Goal: Transaction & Acquisition: Purchase product/service

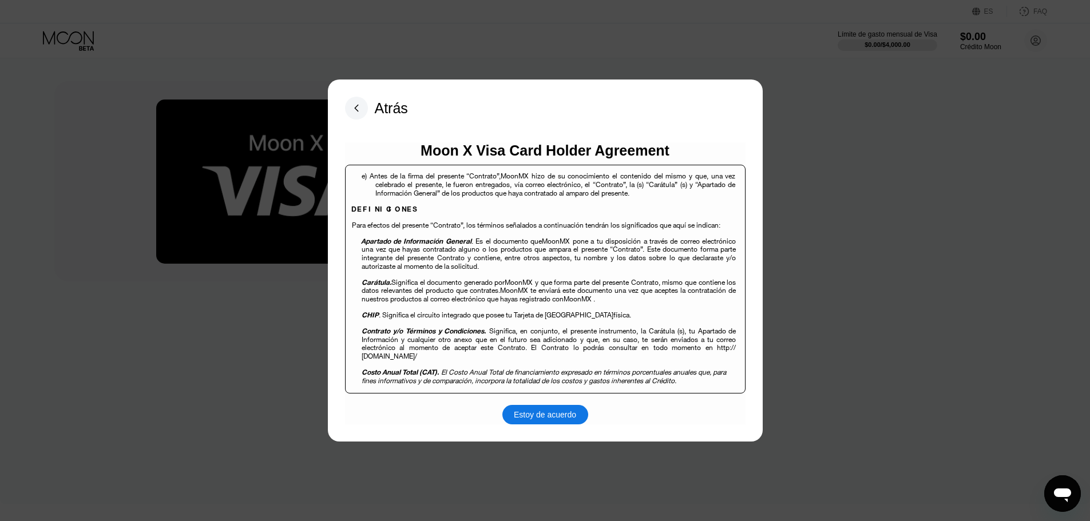
scroll to position [381, 0]
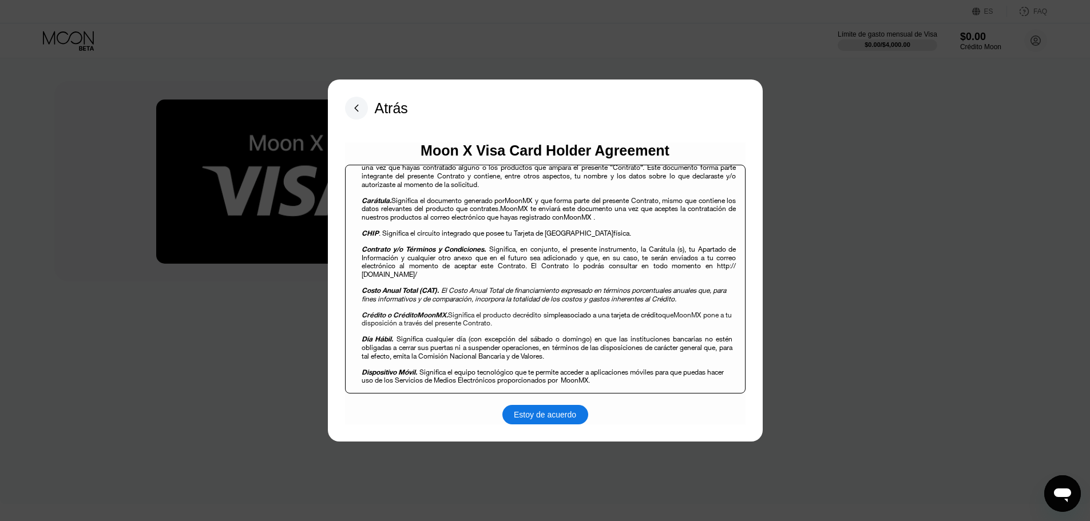
click at [366, 101] on rect at bounding box center [356, 108] width 23 height 23
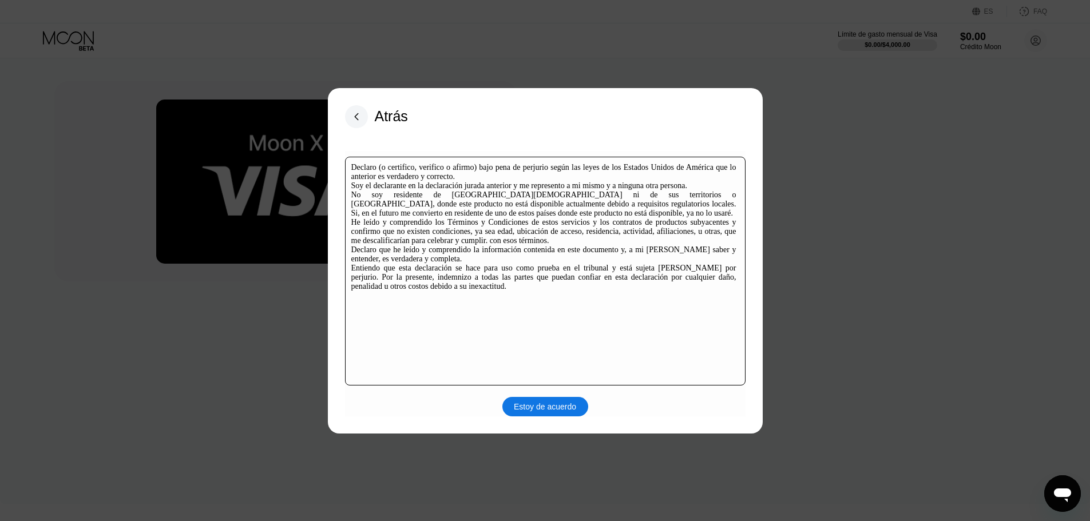
click at [363, 116] on rect at bounding box center [356, 116] width 23 height 23
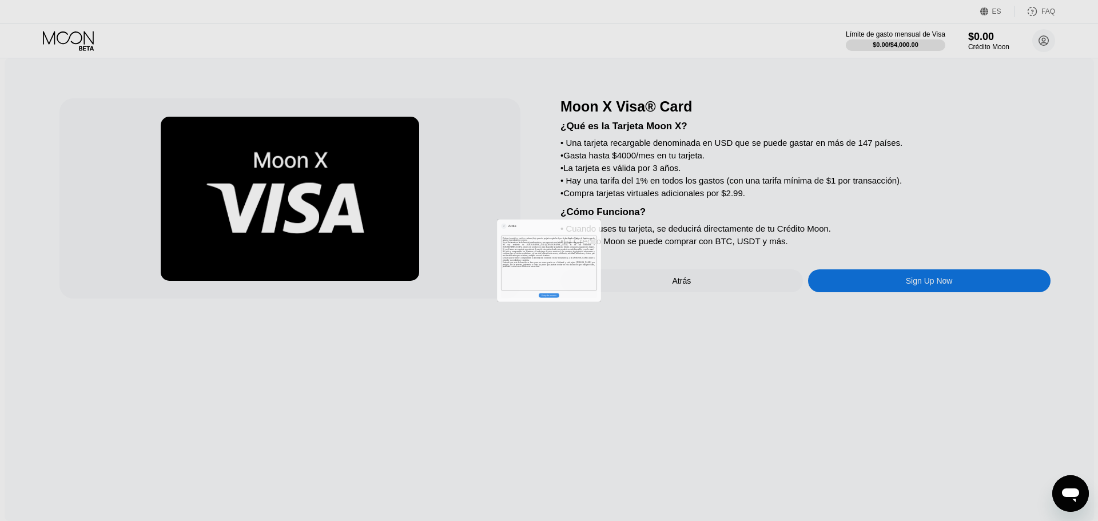
click at [363, 116] on div at bounding box center [549, 260] width 1098 height 521
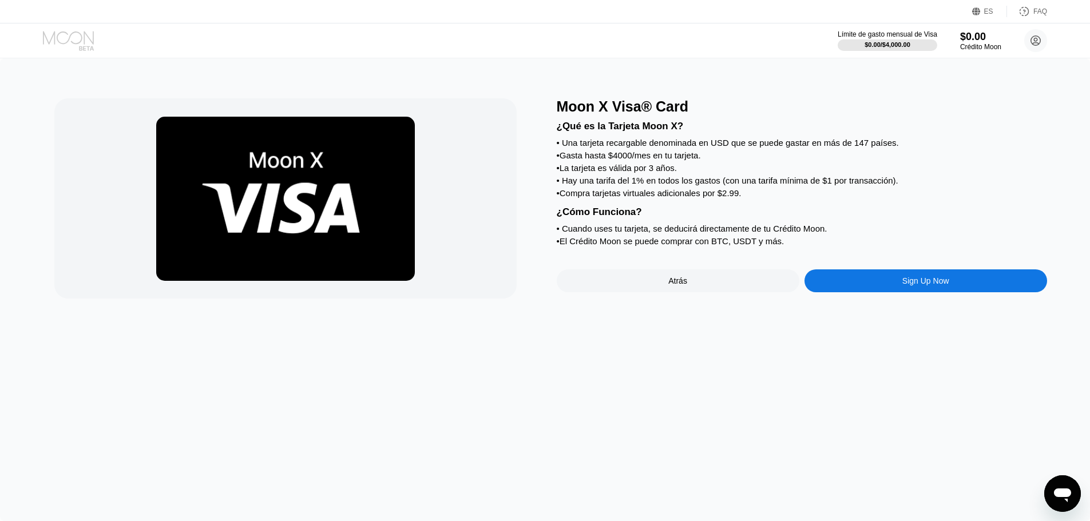
click at [84, 35] on icon at bounding box center [68, 37] width 51 height 13
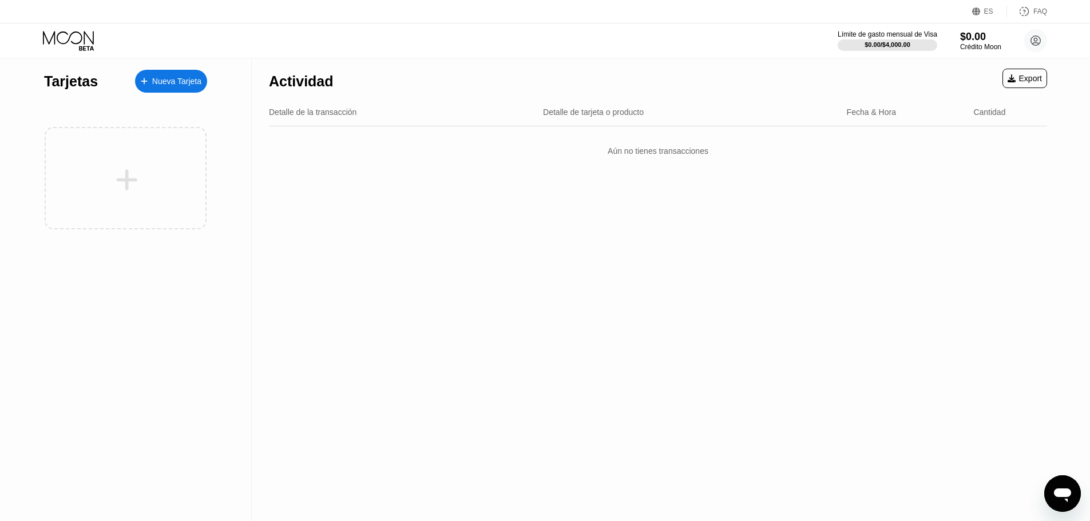
click at [194, 80] on div "Nueva Tarjeta" at bounding box center [176, 82] width 49 height 10
